Goal: Check status: Check status

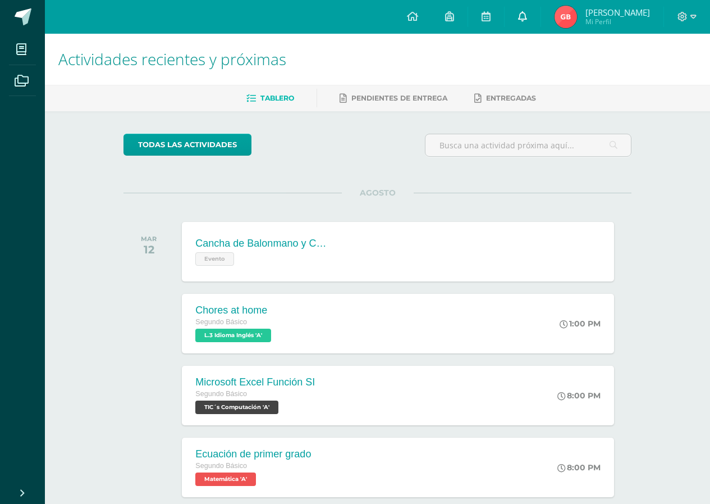
click at [529, 18] on link at bounding box center [523, 17] width 36 height 34
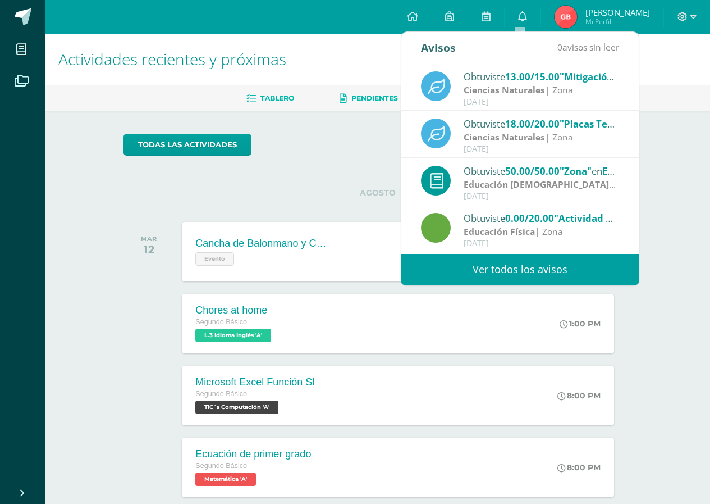
click at [393, 130] on div "todas las Actividades No tienes actividades Échale un vistazo a los demás perío…" at bounding box center [377, 411] width 553 height 600
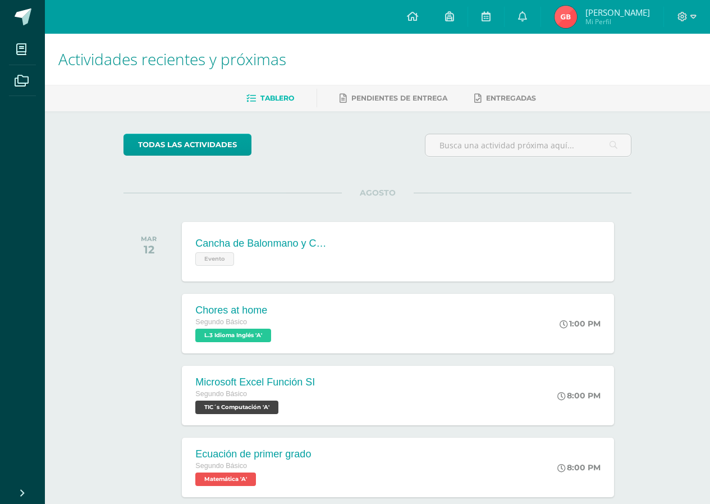
click at [603, 11] on span "[PERSON_NAME]" at bounding box center [618, 12] width 65 height 11
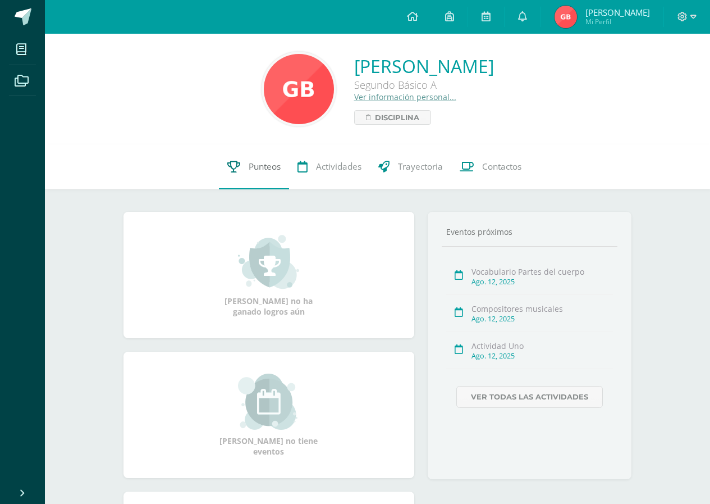
drag, startPoint x: 282, startPoint y: 176, endPoint x: 275, endPoint y: 175, distance: 6.8
click at [281, 176] on link "Punteos" at bounding box center [254, 166] width 70 height 45
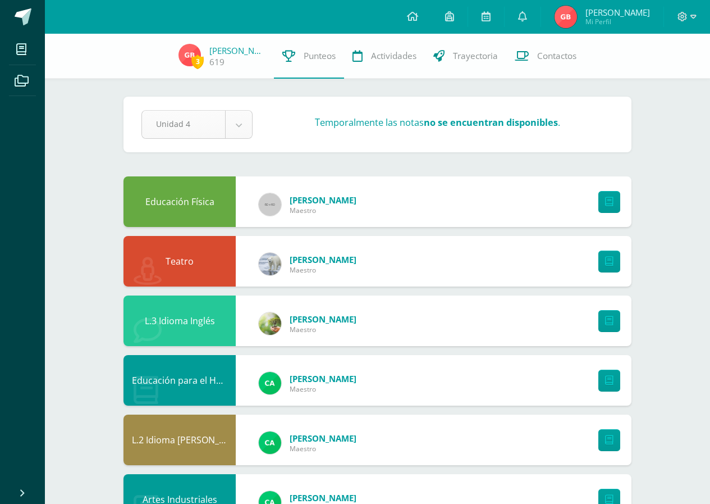
select select "Unidad 3"
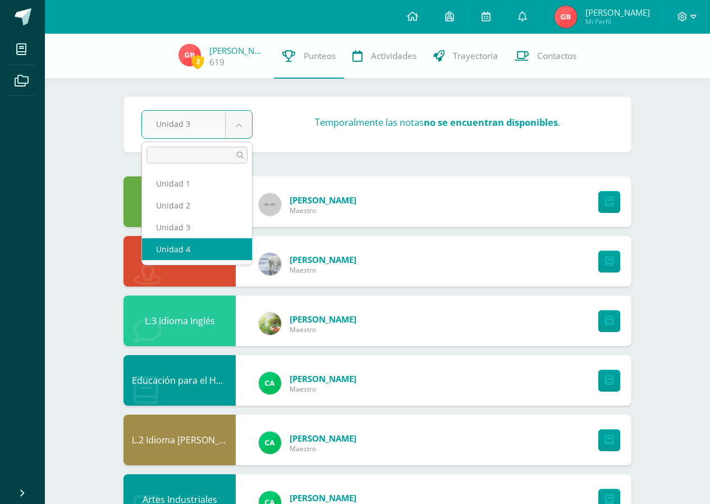
select select "Unidad 4"
